Goal: Task Accomplishment & Management: Manage account settings

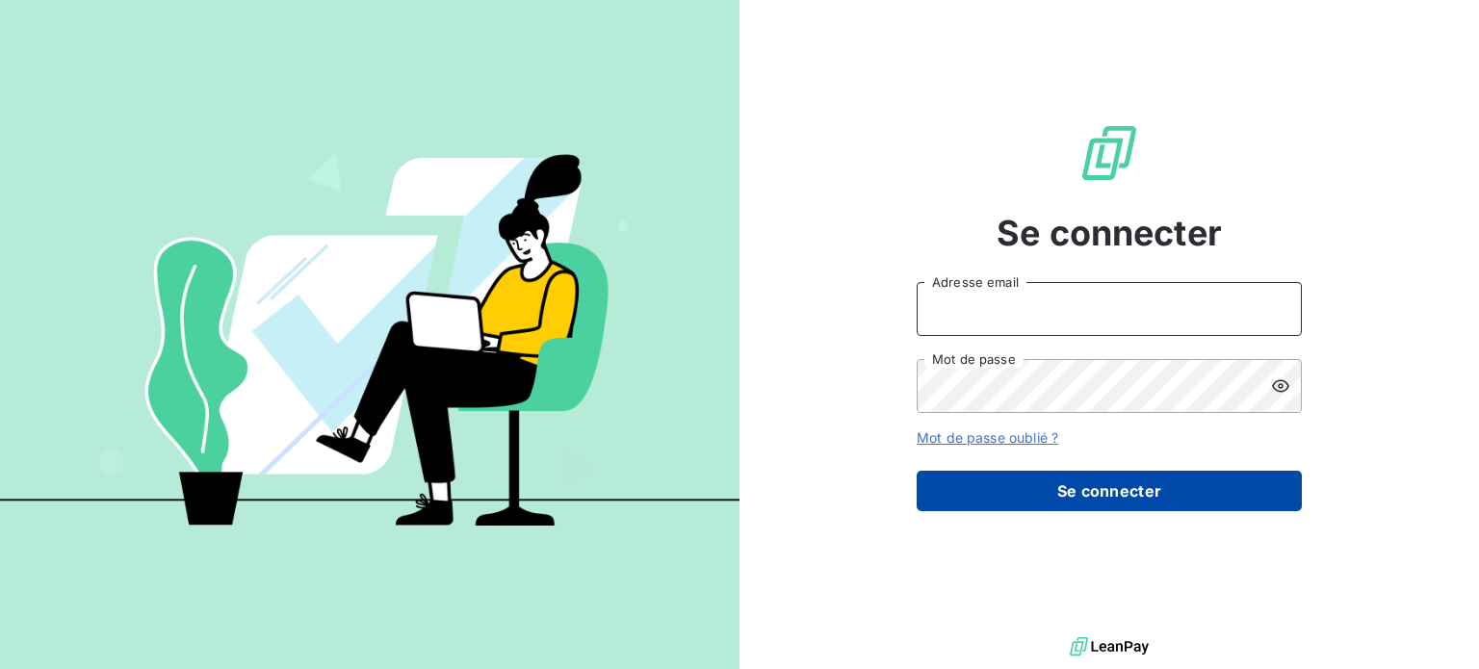
type input "[PERSON_NAME][EMAIL_ADDRESS][DOMAIN_NAME]"
click at [1067, 491] on button "Se connecter" at bounding box center [1109, 491] width 385 height 40
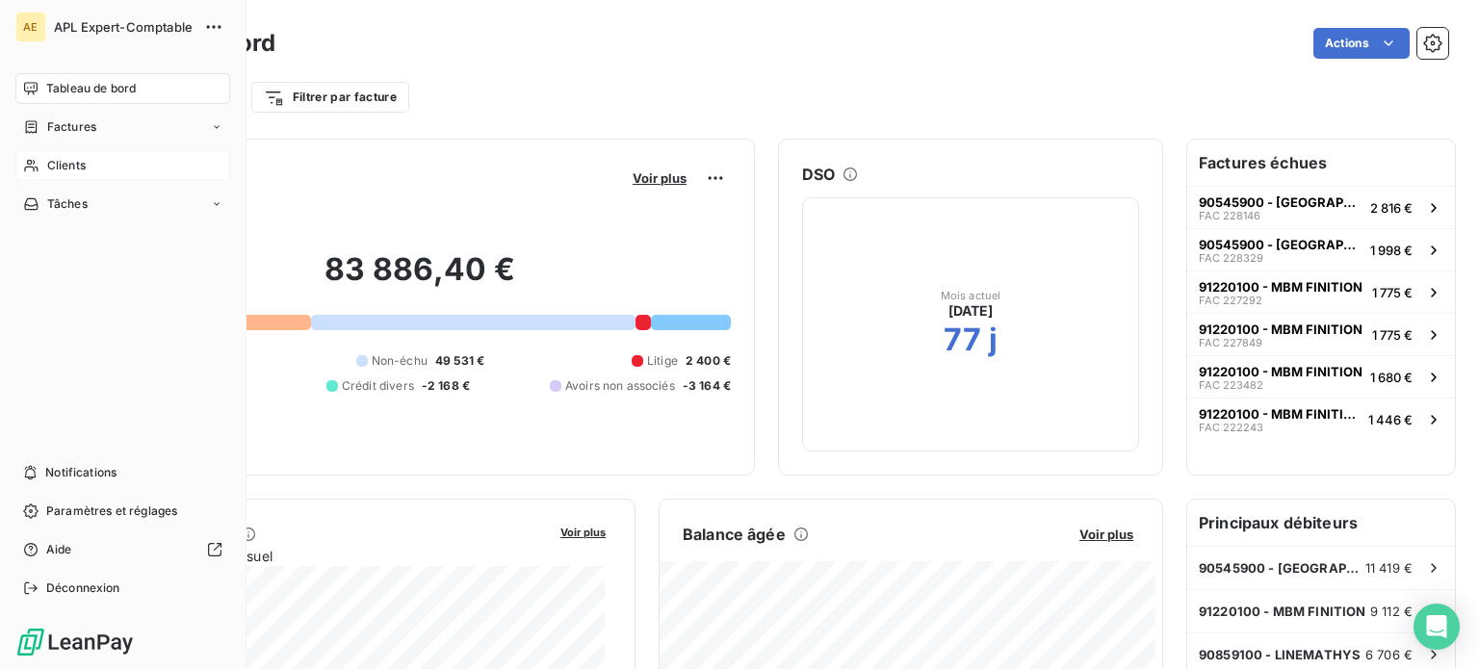
click at [54, 166] on span "Clients" at bounding box center [66, 165] width 39 height 17
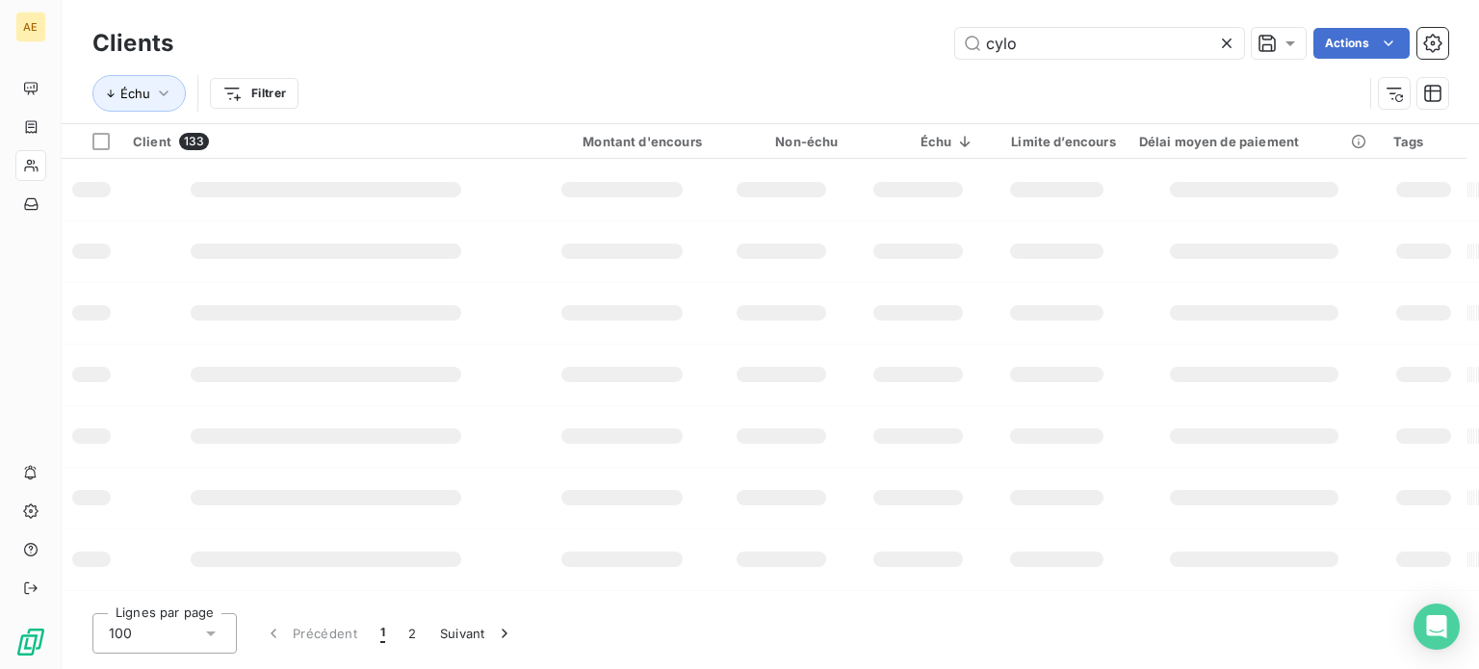
type input "cylo"
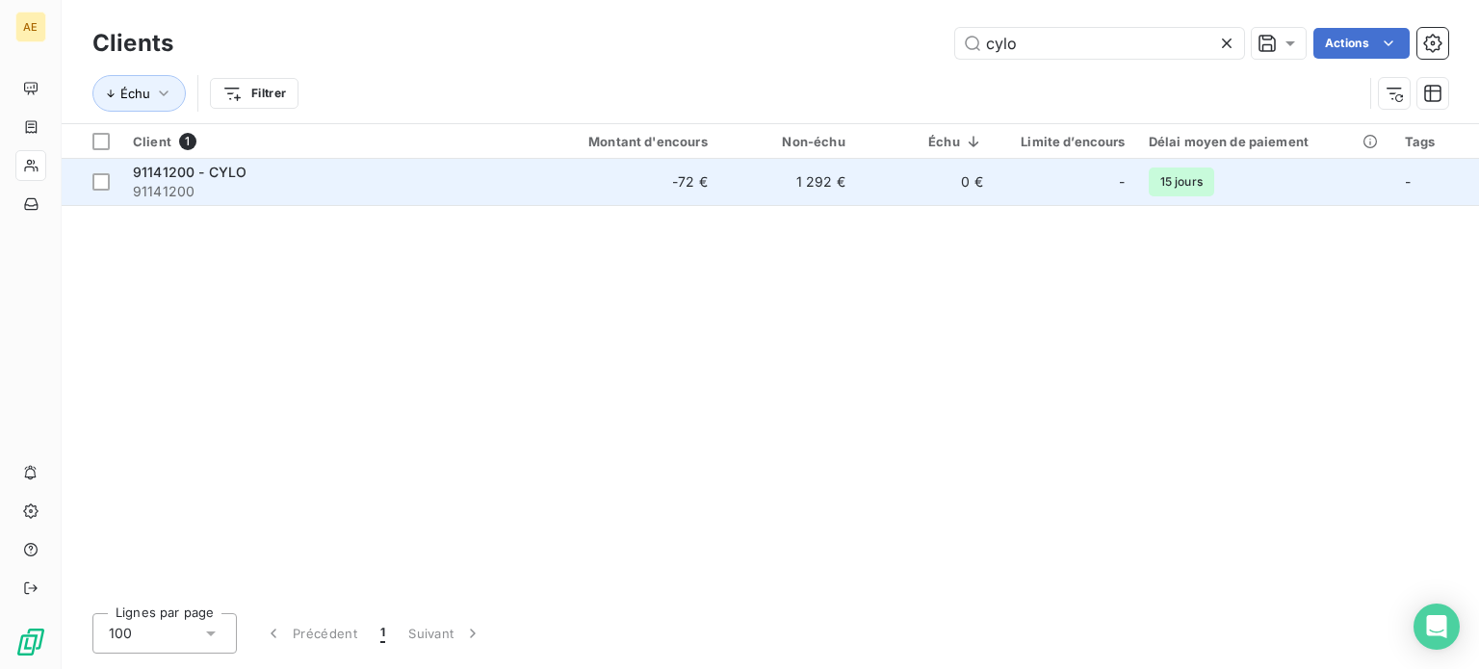
click at [194, 180] on div "91141200 - CYLO" at bounding box center [328, 172] width 390 height 19
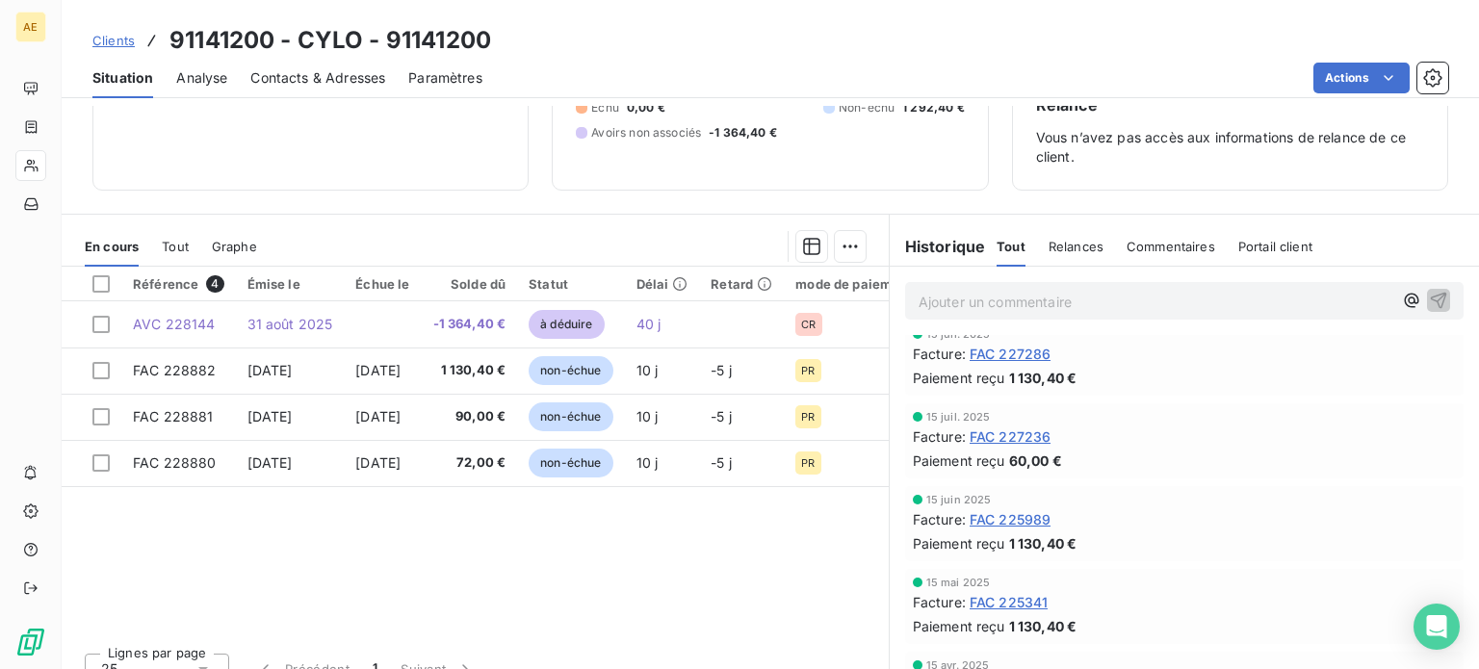
scroll to position [96, 0]
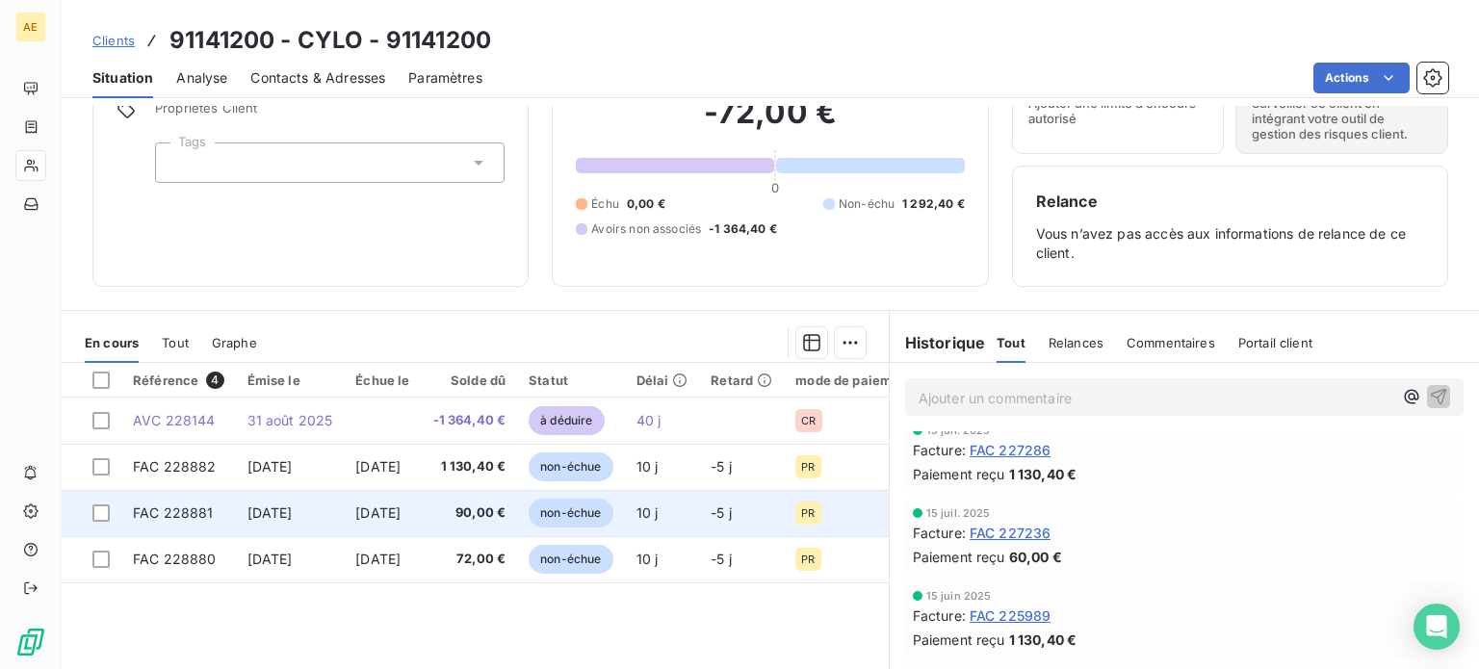
click at [458, 528] on td "90,00 €" at bounding box center [470, 513] width 96 height 46
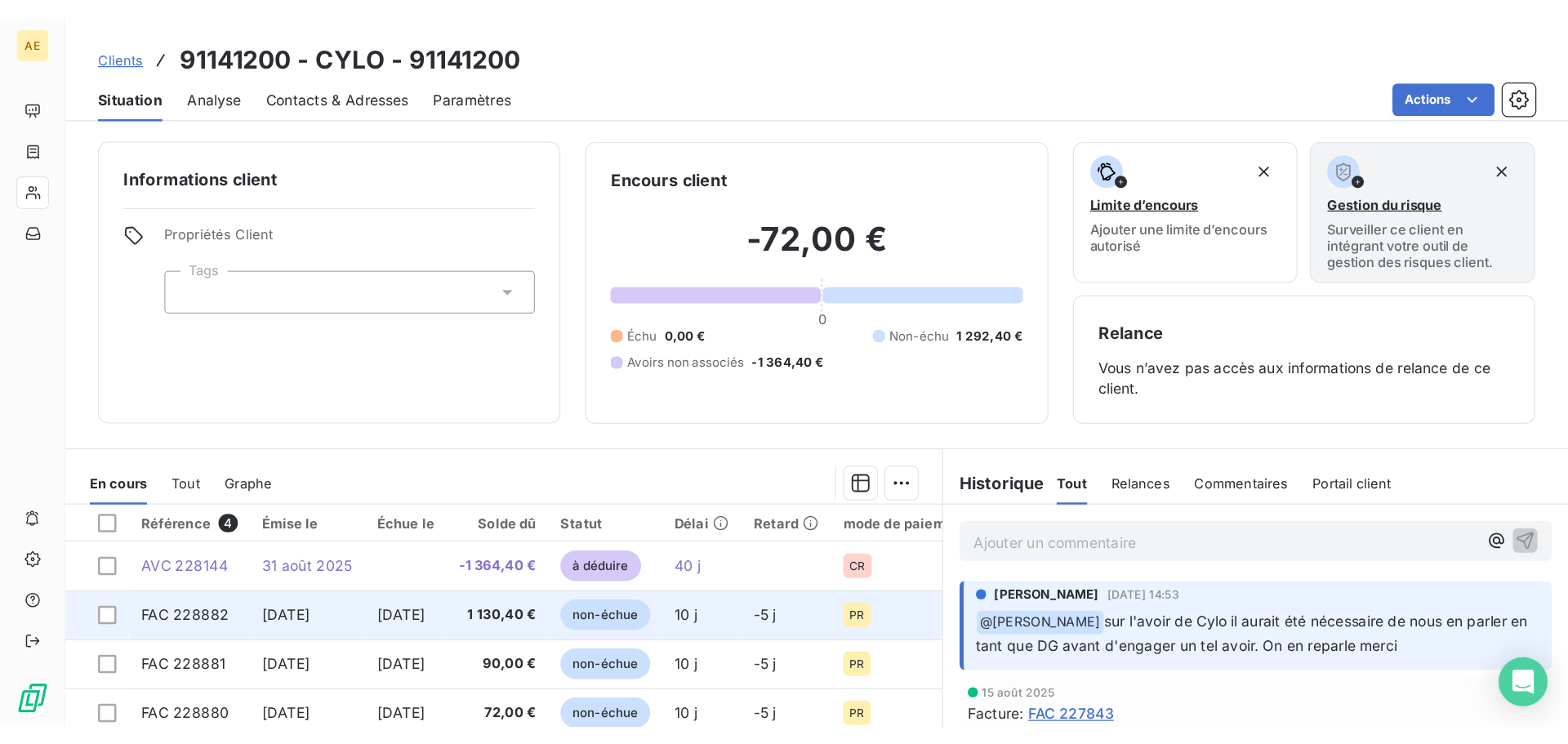
scroll to position [164, 0]
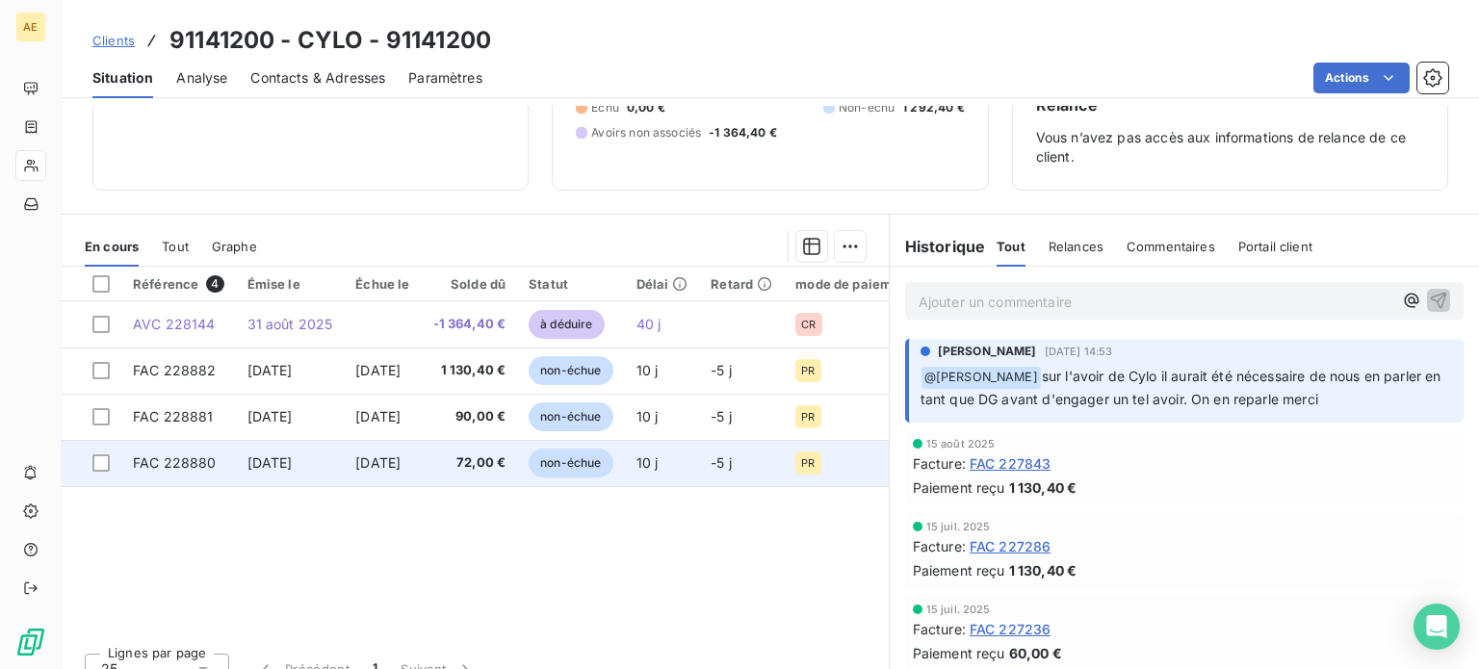
click at [387, 460] on span "[DATE]" at bounding box center [377, 462] width 45 height 16
